Goal: Information Seeking & Learning: Learn about a topic

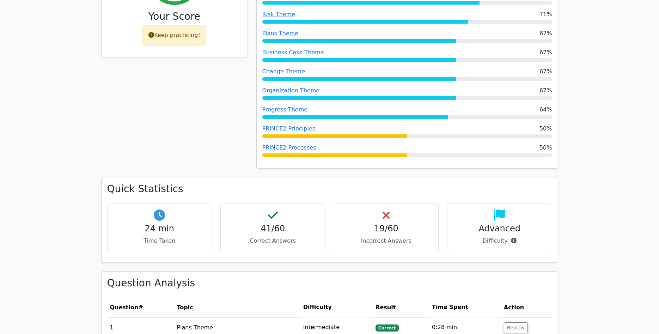
scroll to position [324, 0]
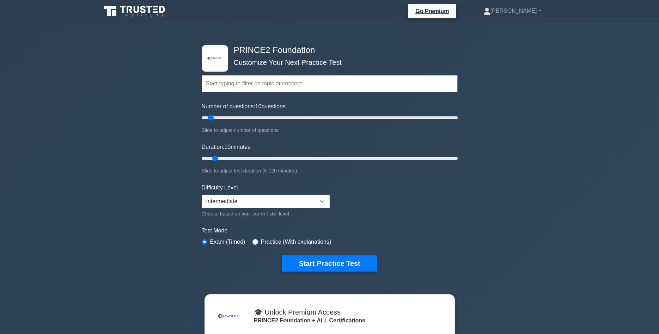
scroll to position [72, 0]
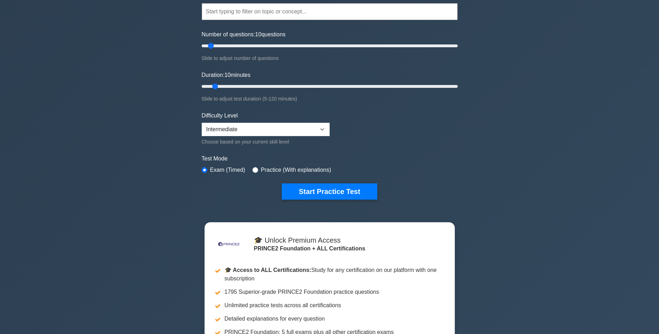
click at [304, 138] on div "Choose based on your current skill level" at bounding box center [266, 142] width 128 height 8
click at [202, 123] on select "Beginner Intermediate Expert" at bounding box center [266, 129] width 128 height 13
select select "expert"
click option "Expert" at bounding box center [0, 0] width 0 height 0
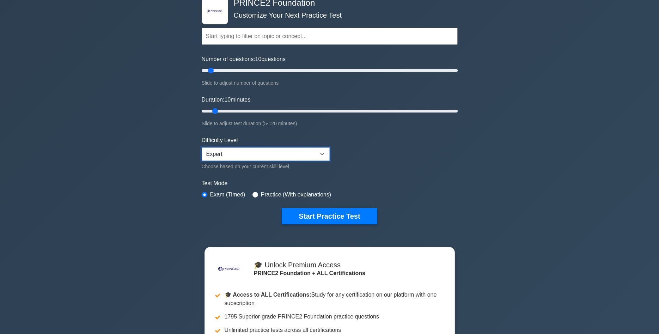
scroll to position [36, 0]
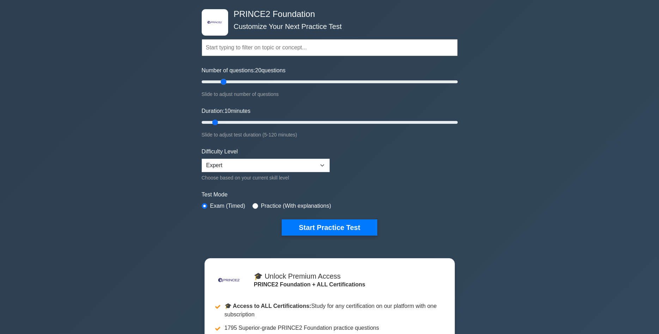
drag, startPoint x: 211, startPoint y: 82, endPoint x: 224, endPoint y: 83, distance: 13.8
type input "20"
click at [224, 83] on input "Number of questions: 20 questions" at bounding box center [330, 82] width 256 height 8
drag, startPoint x: 216, startPoint y: 124, endPoint x: 240, endPoint y: 125, distance: 24.0
type input "20"
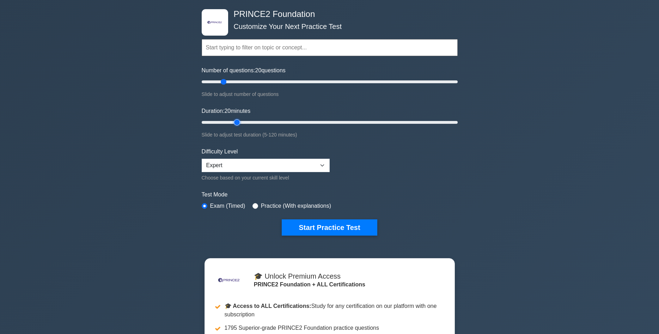
click at [240, 125] on input "Duration: 20 minutes" at bounding box center [330, 122] width 256 height 8
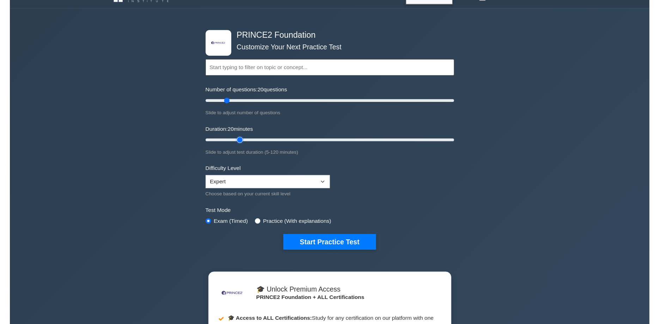
scroll to position [0, 0]
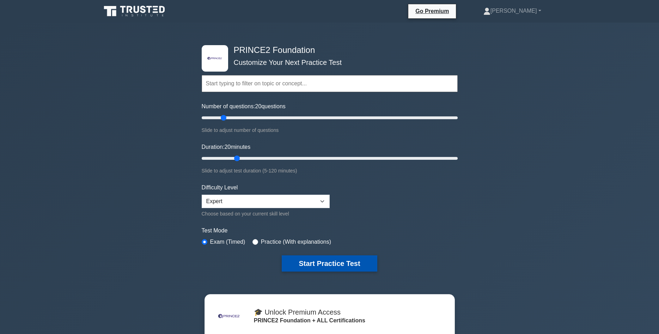
click at [344, 259] on button "Start Practice Test" at bounding box center [329, 263] width 95 height 16
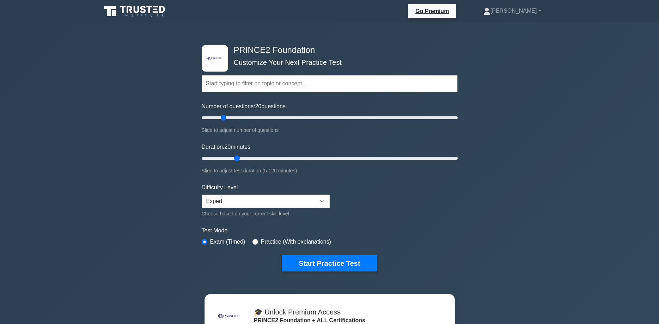
click at [582, 128] on div ".st0{fill-rule:evenodd;clip-rule:evenodd;fill:#000041;} .st1{fill-rule:evenodd;…" at bounding box center [329, 255] width 659 height 464
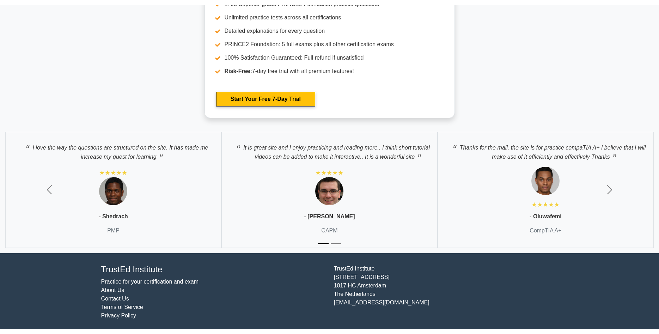
scroll to position [1634, 0]
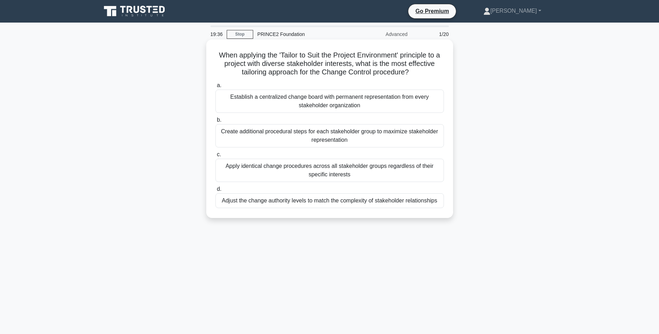
click at [388, 106] on div "Establish a centralized change board with permanent representation from every s…" at bounding box center [330, 101] width 229 height 23
click at [216, 88] on input "a. Establish a centralized change board with permanent representation from ever…" at bounding box center [216, 85] width 0 height 5
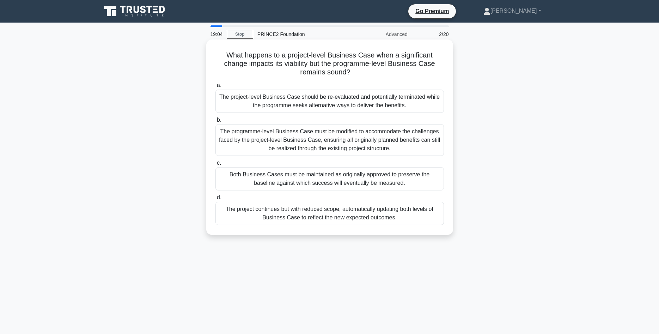
click at [303, 98] on div "The project-level Business Case should be re-evaluated and potentially terminat…" at bounding box center [330, 101] width 229 height 23
click at [216, 88] on input "a. The project-level Business Case should be re-evaluated and potentially termi…" at bounding box center [216, 85] width 0 height 5
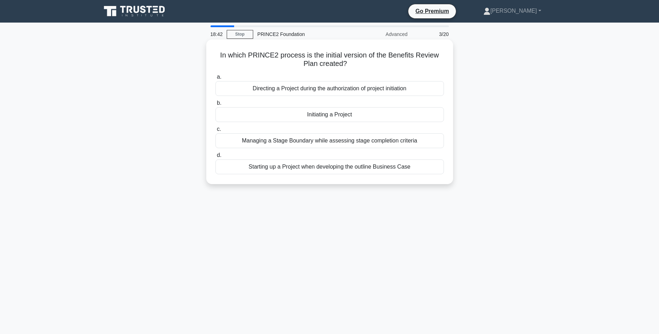
click at [349, 169] on div "Starting up a Project when developing the outline Business Case" at bounding box center [330, 166] width 229 height 15
click at [216, 158] on input "d. Starting up a Project when developing the outline Business Case" at bounding box center [216, 155] width 0 height 5
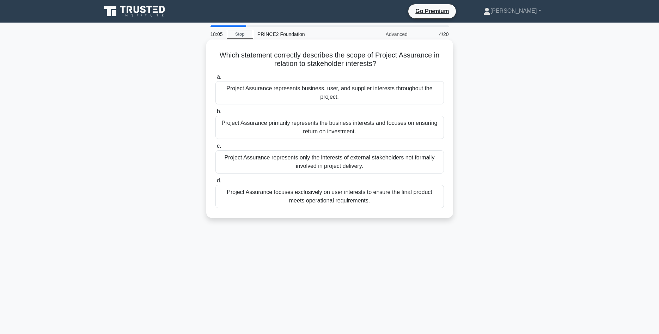
click at [362, 98] on div "Project Assurance represents business, user, and supplier interests throughout …" at bounding box center [330, 92] width 229 height 23
click at [216, 79] on input "a. Project Assurance represents business, user, and supplier interests througho…" at bounding box center [216, 77] width 0 height 5
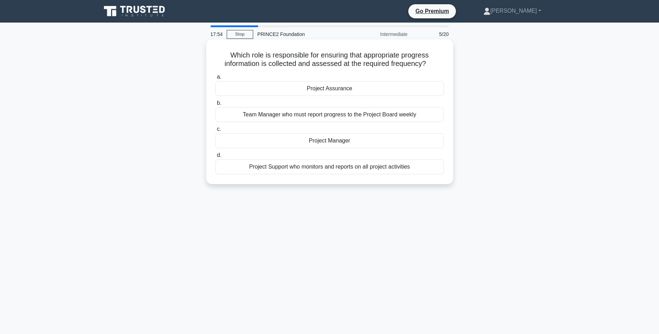
click at [375, 88] on div "Project Assurance" at bounding box center [330, 88] width 229 height 15
click at [216, 79] on input "a. Project Assurance" at bounding box center [216, 77] width 0 height 5
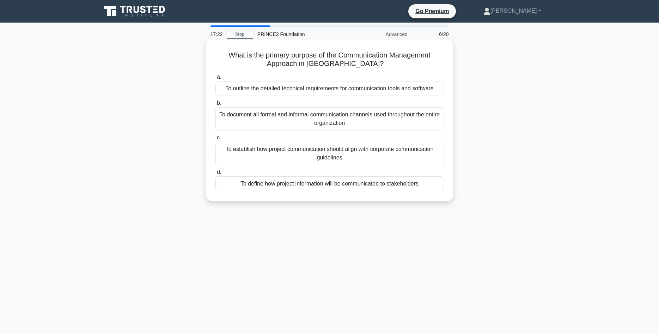
click at [319, 182] on div "To define how project information will be communicated to stakeholders" at bounding box center [330, 183] width 229 height 15
click at [216, 175] on input "d. To define how project information will be communicated to stakeholders" at bounding box center [216, 172] width 0 height 5
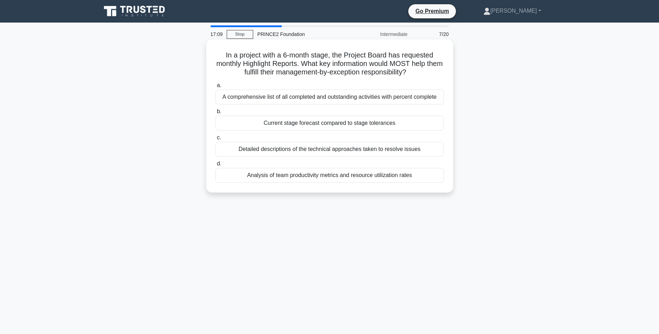
click at [327, 125] on div "Current stage forecast compared to stage tolerances" at bounding box center [330, 123] width 229 height 15
click at [216, 114] on input "b. Current stage forecast compared to stage tolerances" at bounding box center [216, 111] width 0 height 5
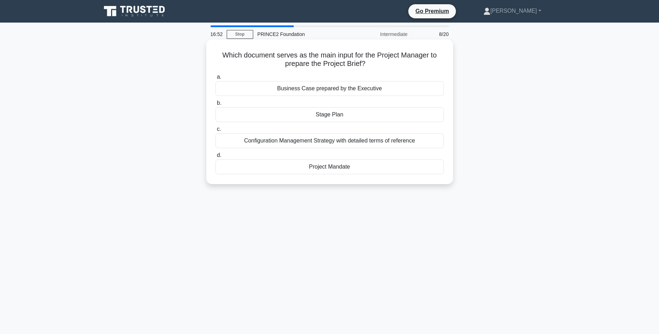
click at [325, 166] on div "Project Mandate" at bounding box center [330, 166] width 229 height 15
click at [216, 158] on input "d. Project Mandate" at bounding box center [216, 155] width 0 height 5
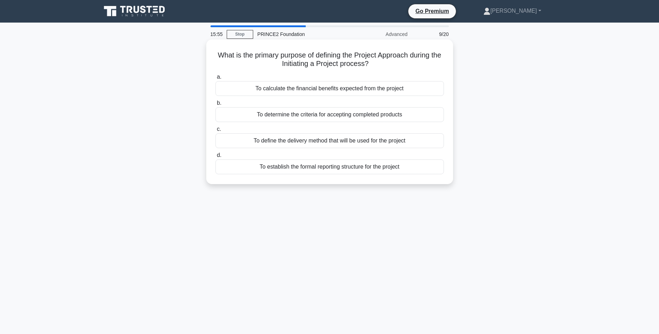
click at [381, 141] on div "To define the delivery method that will be used for the project" at bounding box center [330, 140] width 229 height 15
click at [216, 132] on input "c. To define the delivery method that will be used for the project" at bounding box center [216, 129] width 0 height 5
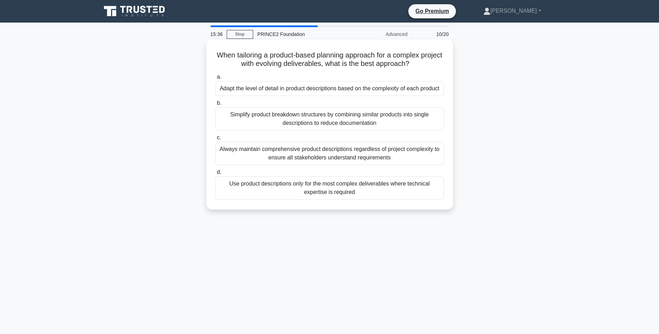
click at [383, 87] on div "Adapt the level of detail in product descriptions based on the complexity of ea…" at bounding box center [330, 88] width 229 height 15
click at [216, 79] on input "a. Adapt the level of detail in product descriptions based on the complexity of…" at bounding box center [216, 77] width 0 height 5
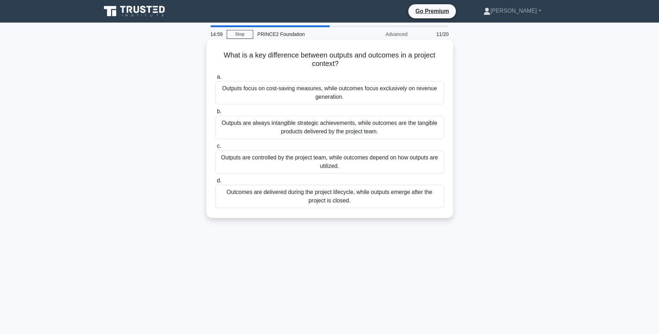
click at [349, 161] on div "Outputs are controlled by the project team, while outcomes depend on how output…" at bounding box center [330, 161] width 229 height 23
click at [216, 149] on input "c. Outputs are controlled by the project team, while outcomes depend on how out…" at bounding box center [216, 146] width 0 height 5
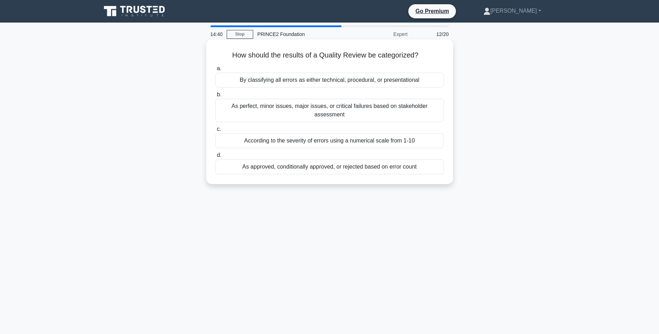
click at [291, 161] on div "As approved, conditionally approved, or rejected based on error count" at bounding box center [330, 166] width 229 height 15
click at [216, 158] on input "d. As approved, conditionally approved, or rejected based on error count" at bounding box center [216, 155] width 0 height 5
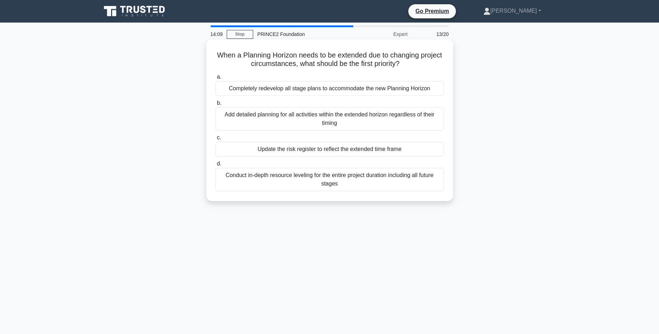
click at [337, 150] on div "Update the risk register to reflect the extended time frame" at bounding box center [330, 149] width 229 height 15
click at [216, 140] on input "c. Update the risk register to reflect the extended time frame" at bounding box center [216, 137] width 0 height 5
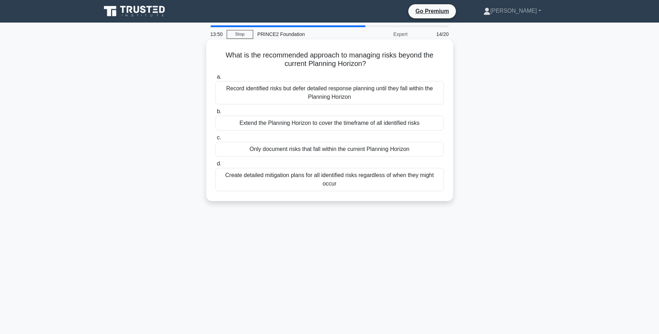
click at [356, 124] on div "Extend the Planning Horizon to cover the timeframe of all identified risks" at bounding box center [330, 123] width 229 height 15
click at [216, 114] on input "b. Extend the Planning Horizon to cover the timeframe of all identified risks" at bounding box center [216, 111] width 0 height 5
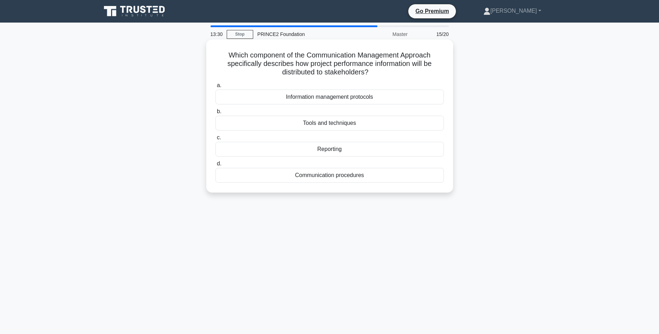
click at [337, 151] on div "Reporting" at bounding box center [330, 149] width 229 height 15
click at [216, 140] on input "c. Reporting" at bounding box center [216, 137] width 0 height 5
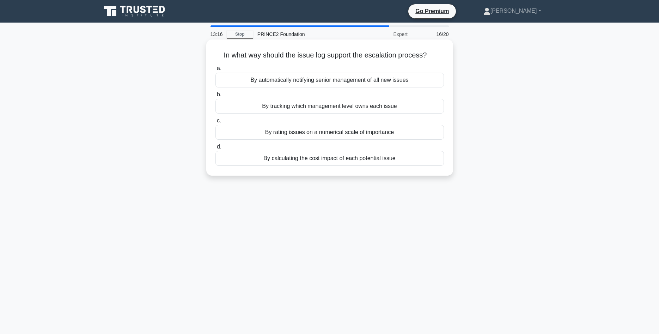
click at [395, 108] on div "By tracking which management level owns each issue" at bounding box center [330, 106] width 229 height 15
click at [216, 97] on input "b. By tracking which management level owns each issue" at bounding box center [216, 94] width 0 height 5
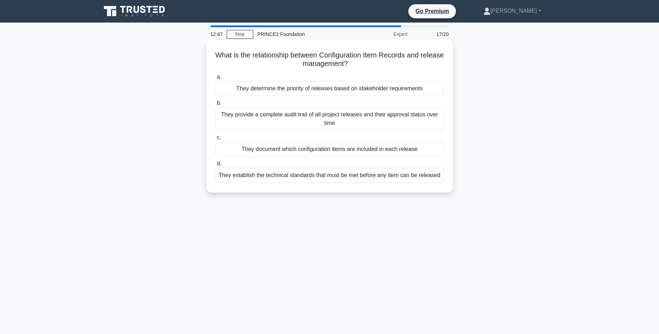
click at [345, 145] on div "They document which configuration items are included in each release" at bounding box center [330, 149] width 229 height 15
click at [216, 140] on input "c. They document which configuration items are included in each release" at bounding box center [216, 137] width 0 height 5
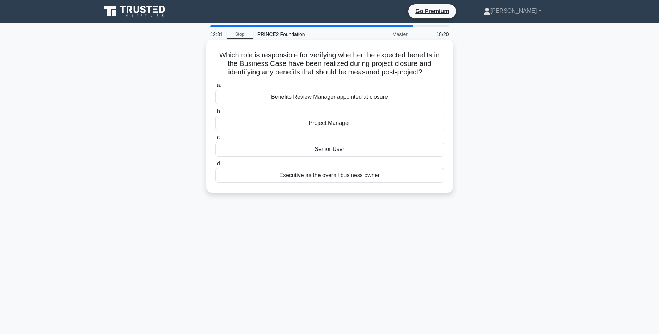
click at [347, 126] on div "Project Manager" at bounding box center [330, 123] width 229 height 15
click at [216, 114] on input "b. Project Manager" at bounding box center [216, 111] width 0 height 5
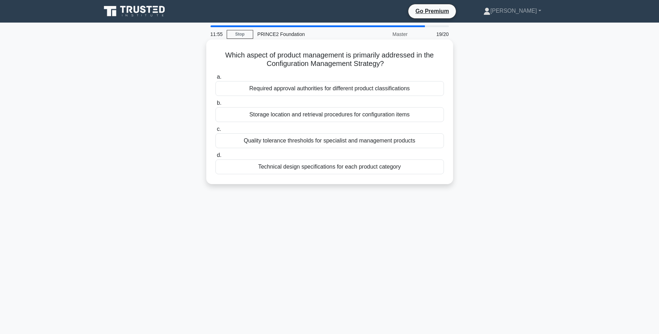
click at [307, 168] on div "Technical design specifications for each product category" at bounding box center [330, 166] width 229 height 15
click at [216, 158] on input "d. Technical design specifications for each product category" at bounding box center [216, 155] width 0 height 5
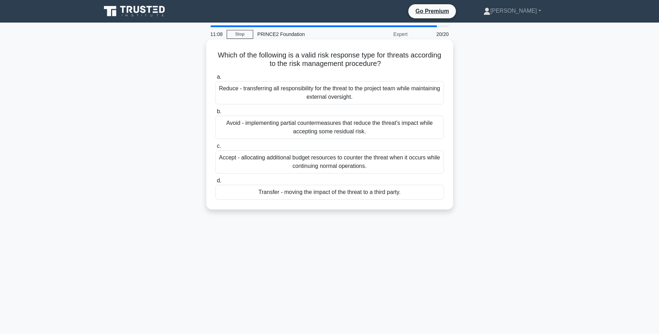
click at [377, 131] on div "Avoid - implementing partial countermeasures that reduce the threat's impact wh…" at bounding box center [330, 127] width 229 height 23
click at [216, 114] on input "b. Avoid - implementing partial countermeasures that reduce the threat's impact…" at bounding box center [216, 111] width 0 height 5
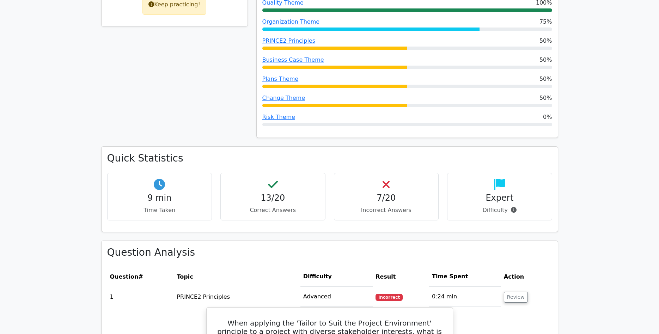
scroll to position [324, 0]
